Goal: Task Accomplishment & Management: Manage account settings

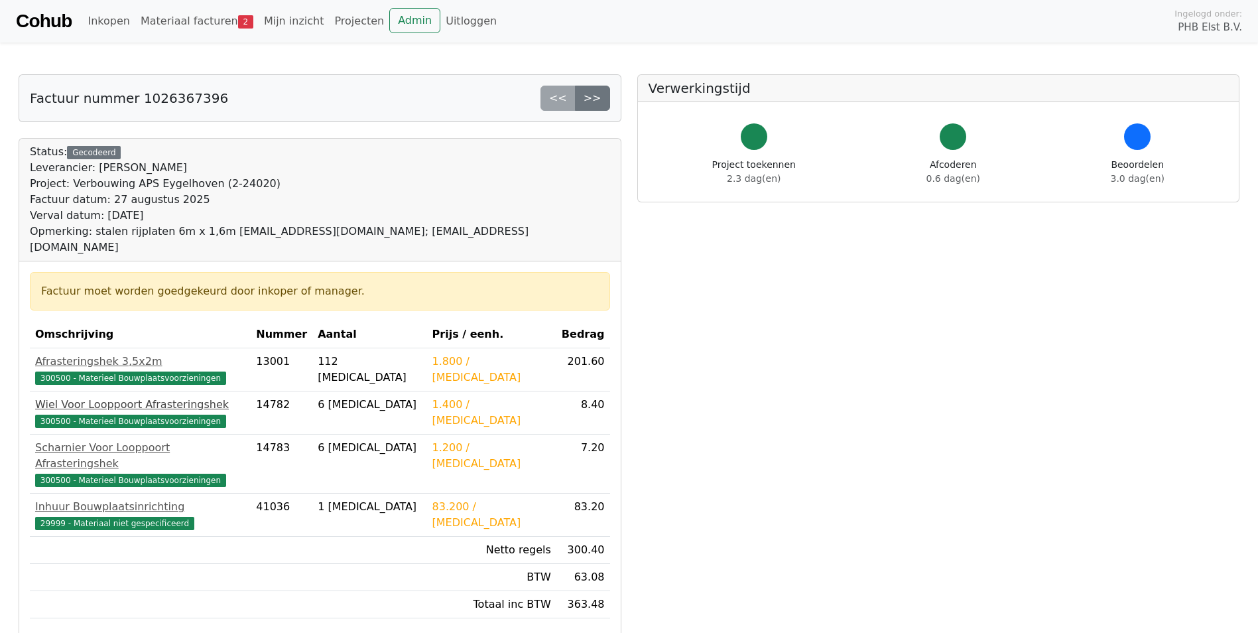
scroll to position [66, 0]
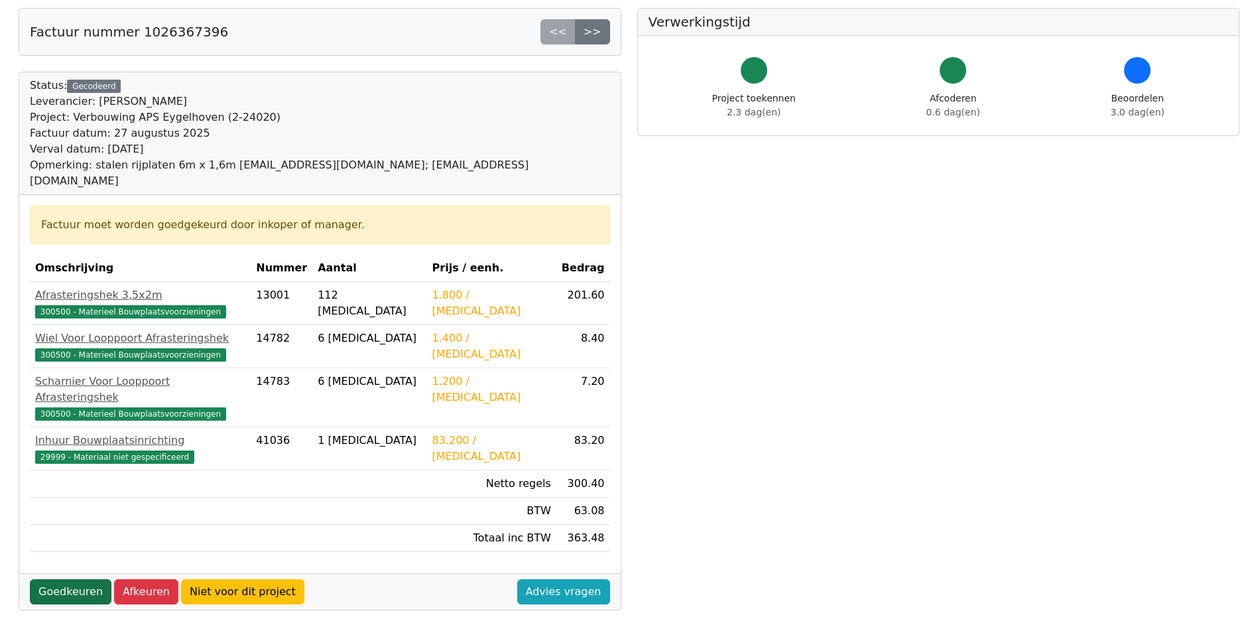
click at [44, 579] on link "Goedkeuren" at bounding box center [71, 591] width 82 height 25
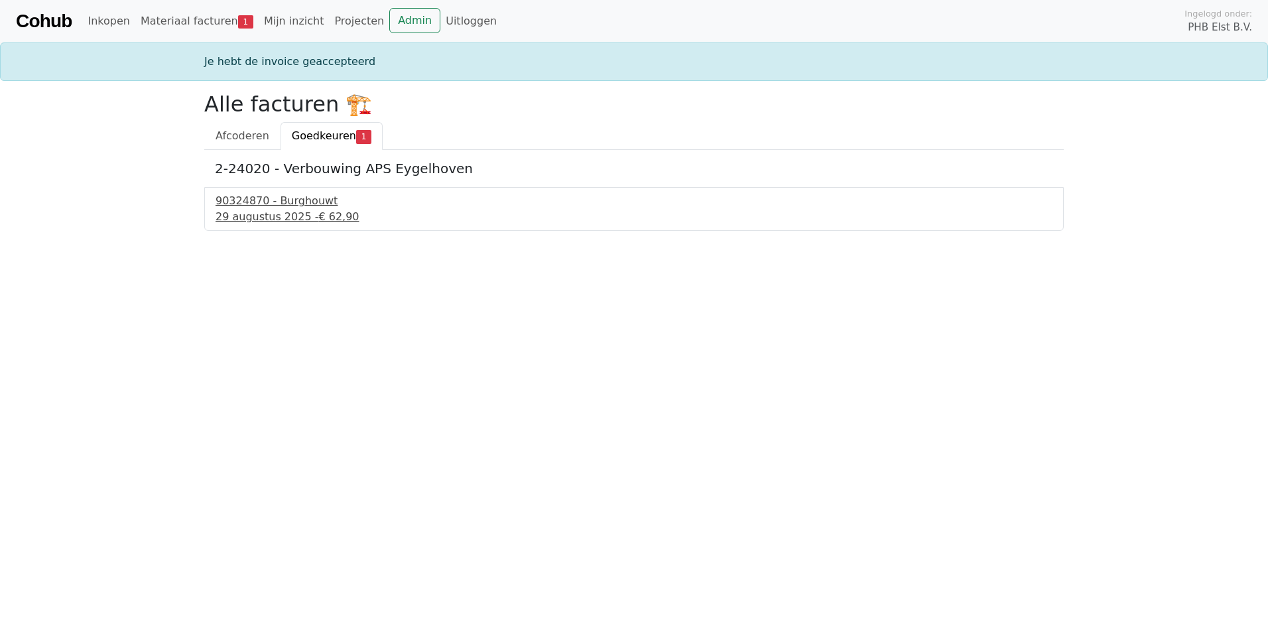
click at [274, 210] on div "29 augustus 2025 - € 62,90" at bounding box center [634, 217] width 837 height 16
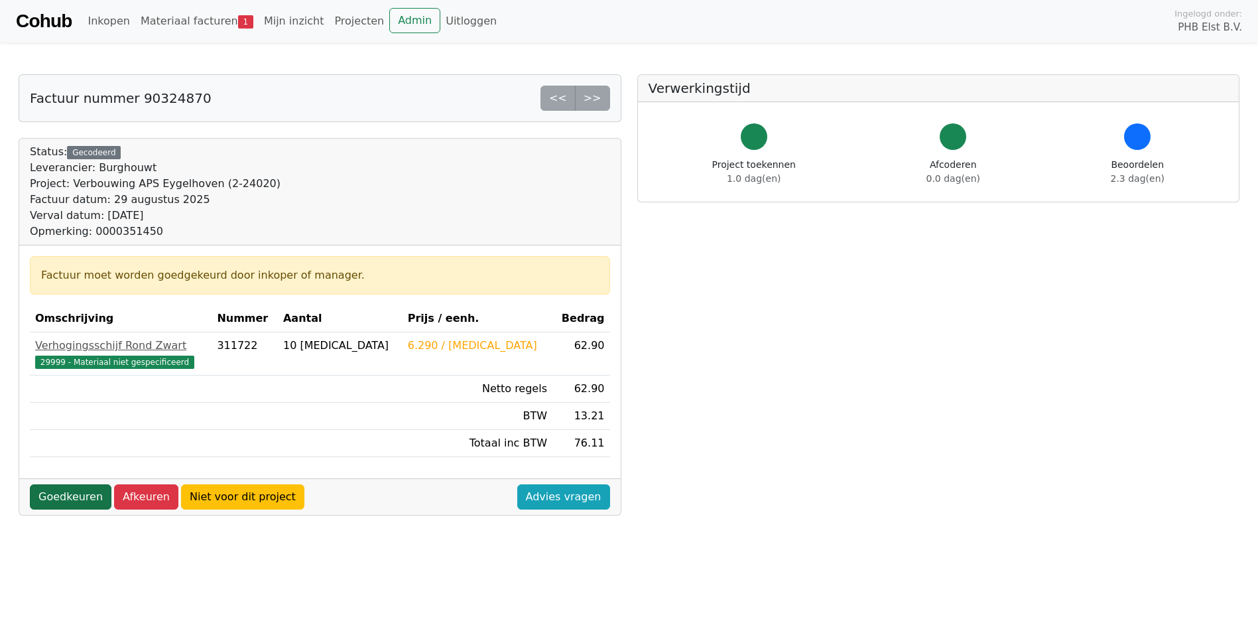
click at [78, 492] on link "Goedkeuren" at bounding box center [71, 496] width 82 height 25
